Goal: Task Accomplishment & Management: Use online tool/utility

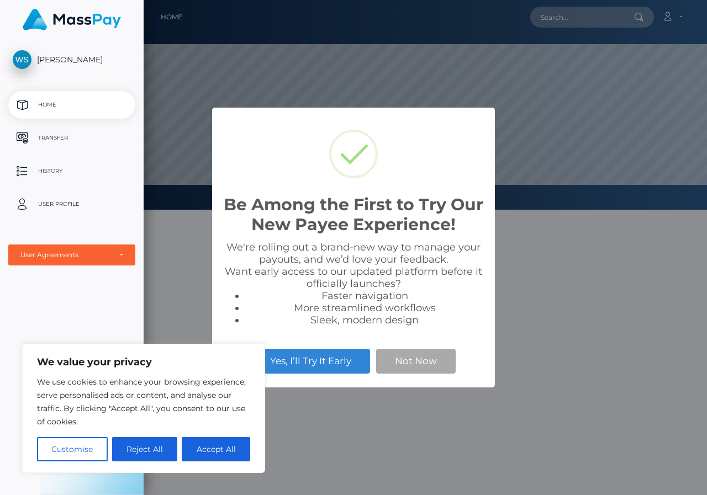
scroll to position [210, 563]
click at [427, 368] on button "Not Now" at bounding box center [415, 361] width 79 height 24
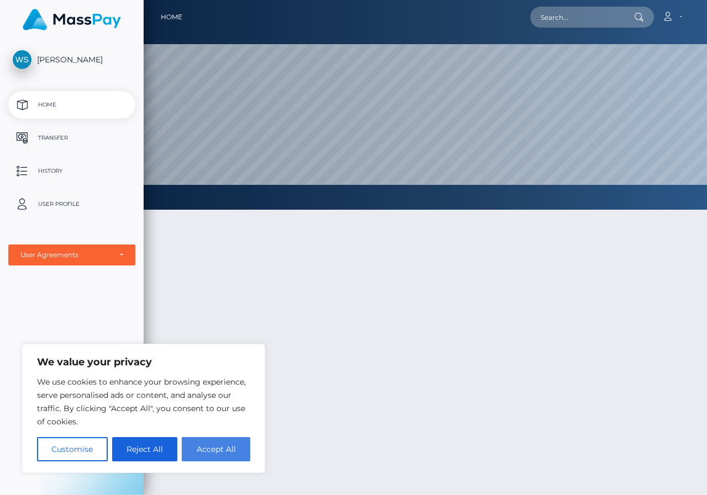
click at [205, 450] on button "Accept All" at bounding box center [216, 449] width 68 height 24
checkbox input "true"
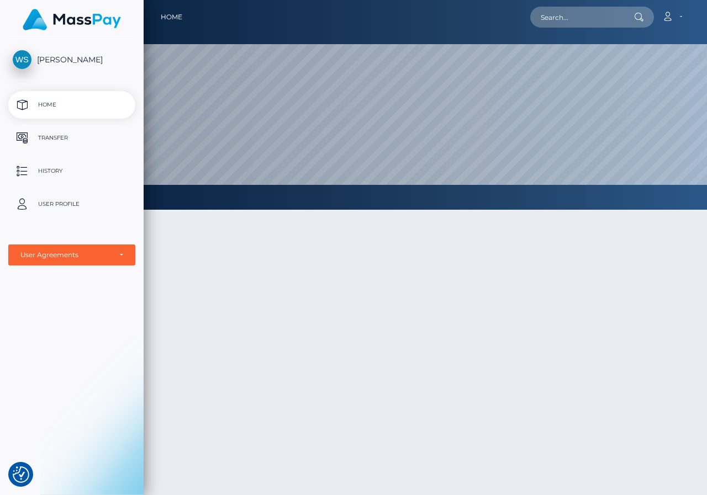
click at [57, 139] on p "Transfer" at bounding box center [72, 138] width 118 height 17
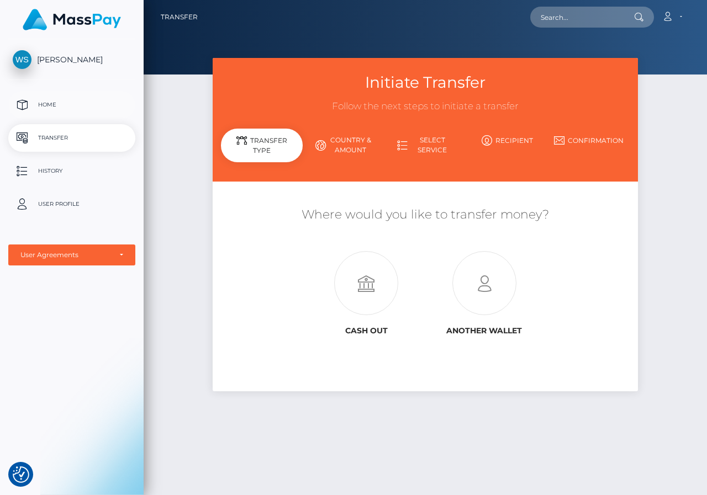
click at [45, 99] on p "Home" at bounding box center [72, 105] width 118 height 17
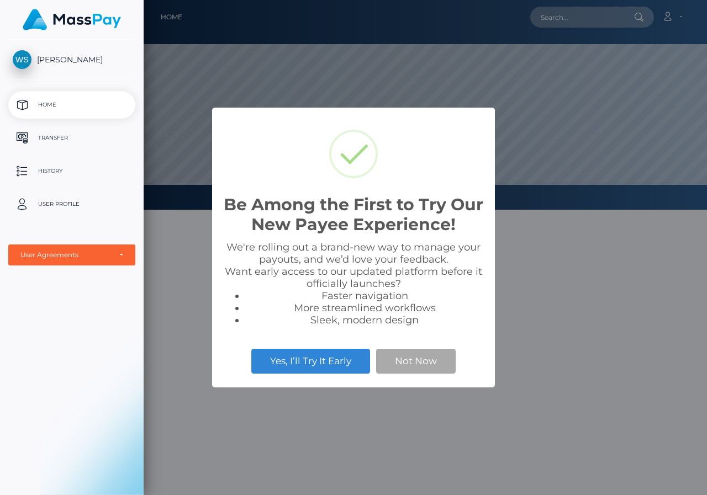
scroll to position [210, 563]
click at [406, 364] on button "Not Now" at bounding box center [415, 361] width 79 height 24
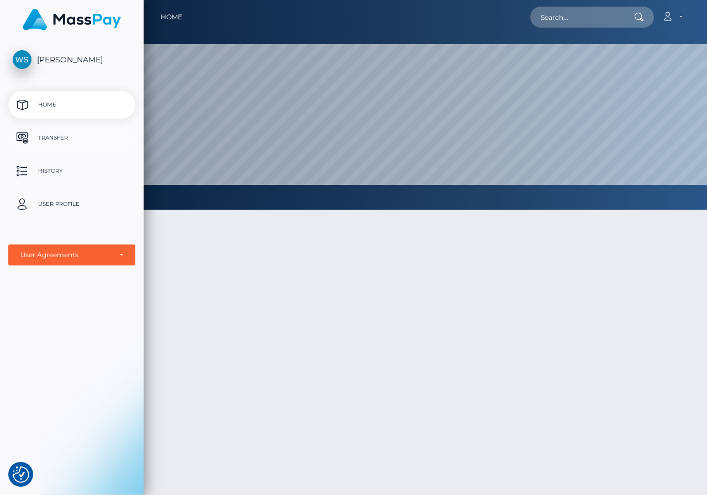
click at [62, 132] on p "Transfer" at bounding box center [72, 138] width 118 height 17
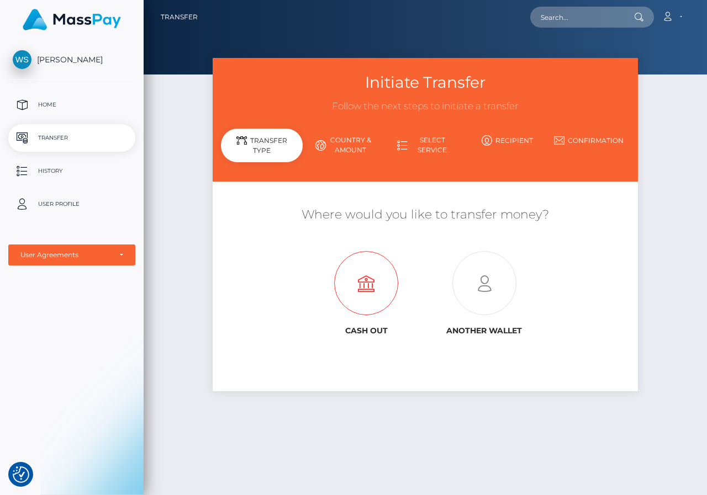
click at [362, 281] on icon at bounding box center [366, 284] width 118 height 64
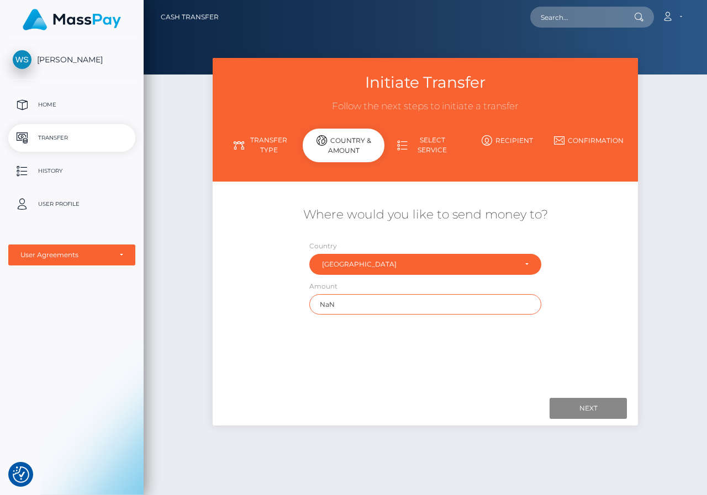
click at [359, 309] on input "NaN" at bounding box center [424, 304] width 231 height 20
click at [44, 104] on p "Home" at bounding box center [72, 105] width 118 height 17
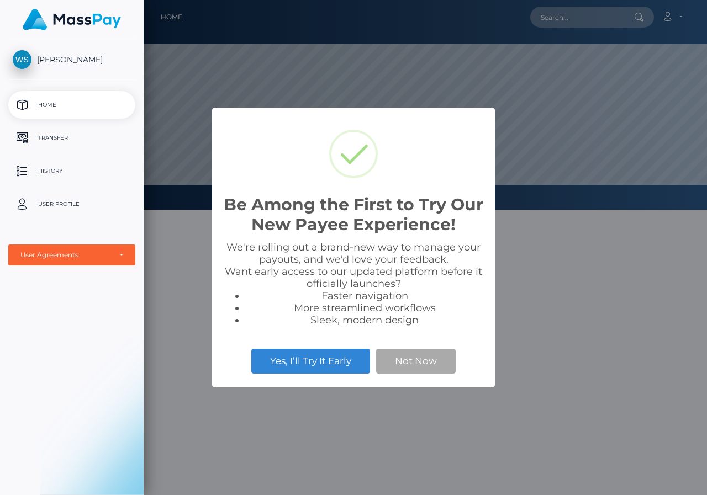
scroll to position [210, 563]
click at [419, 362] on button "Not Now" at bounding box center [415, 361] width 79 height 24
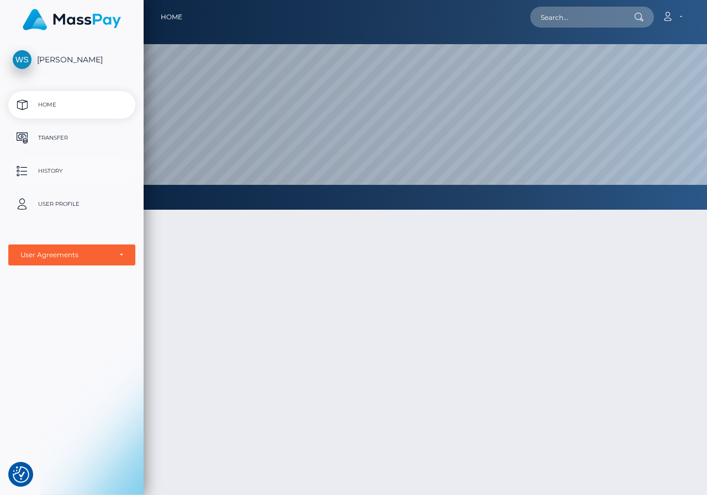
click at [55, 173] on p "History" at bounding box center [72, 171] width 118 height 17
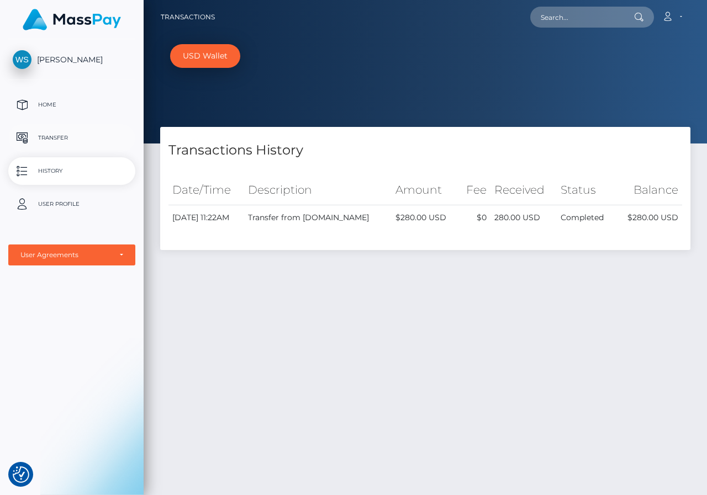
click at [68, 141] on p "Transfer" at bounding box center [72, 138] width 118 height 17
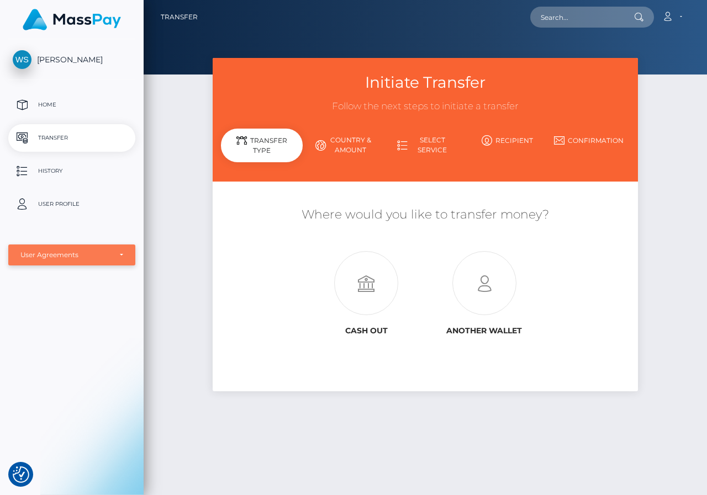
click at [121, 256] on div "User Agreements" at bounding box center [71, 255] width 103 height 9
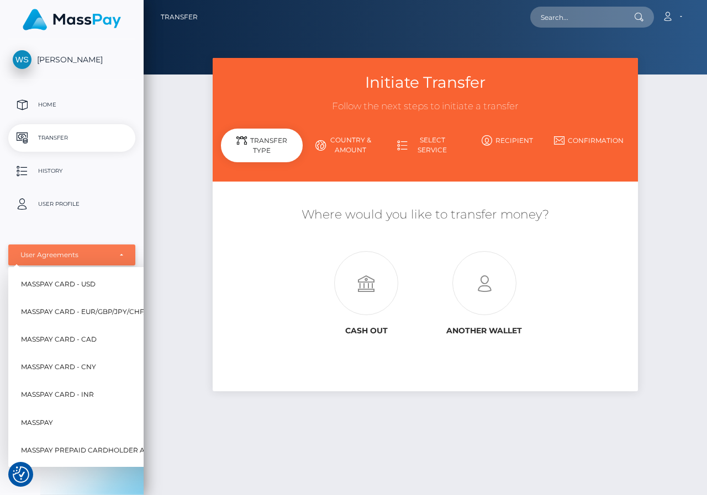
click at [121, 256] on div "User Agreements" at bounding box center [71, 255] width 103 height 9
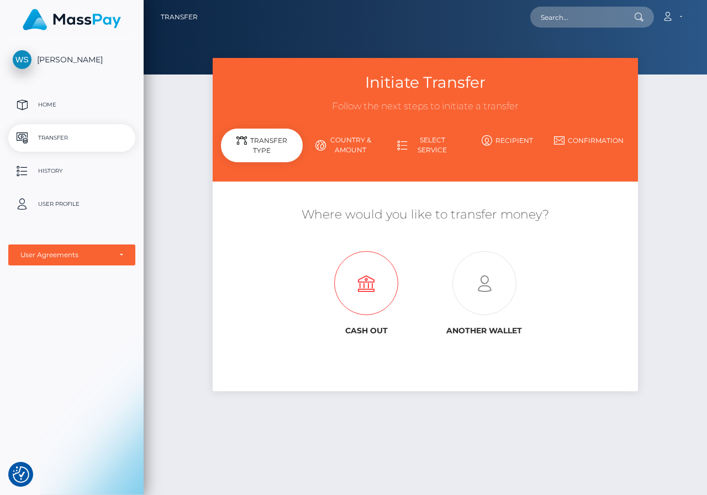
click at [363, 291] on icon at bounding box center [366, 284] width 118 height 64
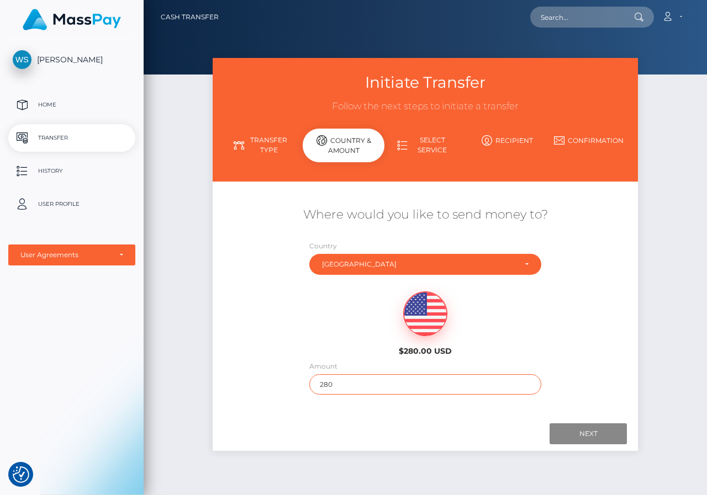
click at [353, 384] on input "280" at bounding box center [424, 384] width 231 height 20
click at [603, 434] on input "Next" at bounding box center [587, 433] width 77 height 21
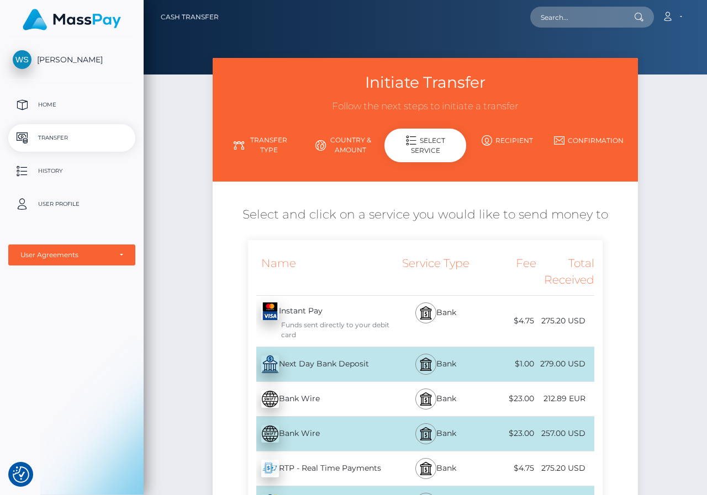
click at [486, 370] on div "$1.00" at bounding box center [507, 364] width 57 height 25
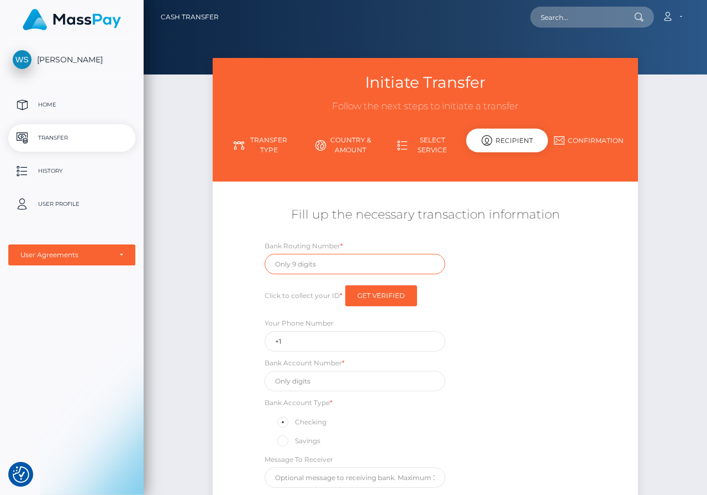
click at [341, 262] on input "text" at bounding box center [354, 264] width 181 height 20
type input "067014822"
click at [297, 342] on input "+1" at bounding box center [354, 341] width 181 height 20
click at [390, 291] on input "Get Verified" at bounding box center [381, 295] width 72 height 21
click at [379, 296] on input "Get Verified" at bounding box center [381, 295] width 72 height 21
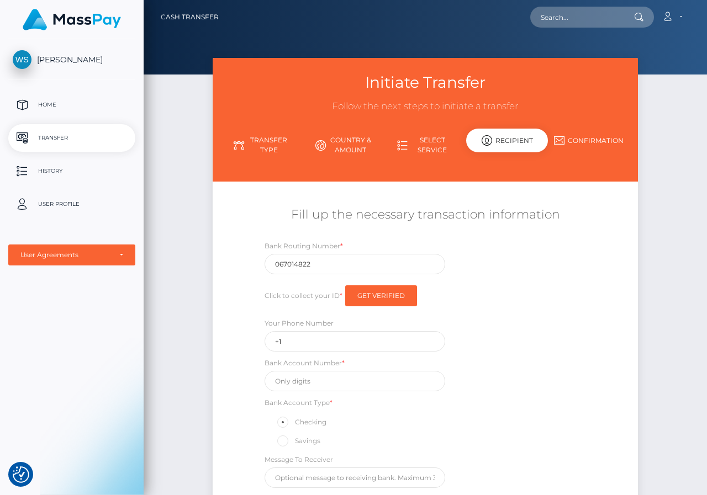
click at [651, 190] on div "Initiate Transfer Follow the next steps to initiate a transfer Transfer Type Co…" at bounding box center [425, 335] width 563 height 554
click at [679, 115] on div "Initiate Transfer Follow the next steps to initiate a transfer Transfer Type Co…" at bounding box center [425, 335] width 563 height 554
click at [420, 145] on link "Select Service" at bounding box center [425, 145] width 82 height 29
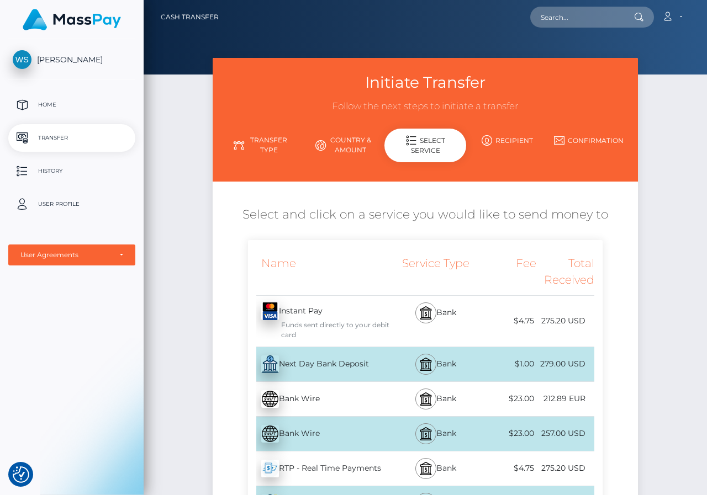
click at [35, 60] on span "[PERSON_NAME]" at bounding box center [71, 60] width 127 height 10
click at [681, 14] on link "Account" at bounding box center [671, 17] width 33 height 23
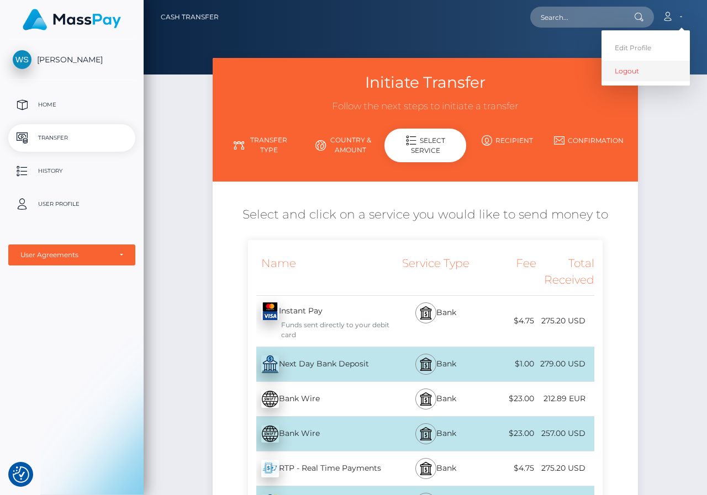
click at [631, 68] on link "Logout" at bounding box center [645, 71] width 88 height 20
